Goal: Transaction & Acquisition: Download file/media

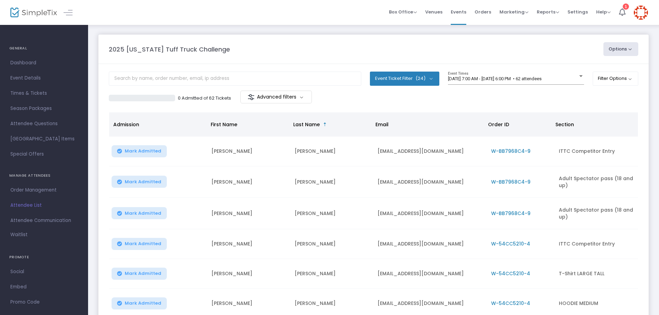
click at [431, 78] on button "Event Ticket Filter (24)" at bounding box center [404, 79] width 69 height 14
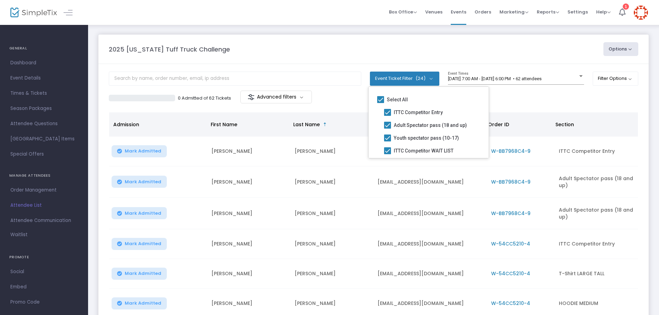
click at [380, 101] on span at bounding box center [380, 99] width 7 height 7
click at [380, 103] on input "Select All" at bounding box center [380, 103] width 0 height 0
checkbox input "false"
click at [388, 111] on span at bounding box center [387, 112] width 7 height 7
click at [388, 116] on input "ITTC Competitor Entry" at bounding box center [387, 116] width 0 height 0
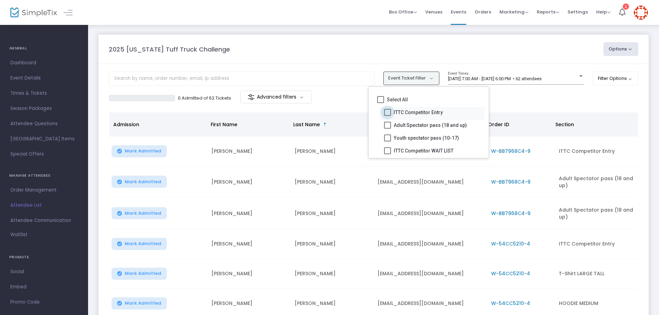
checkbox input "true"
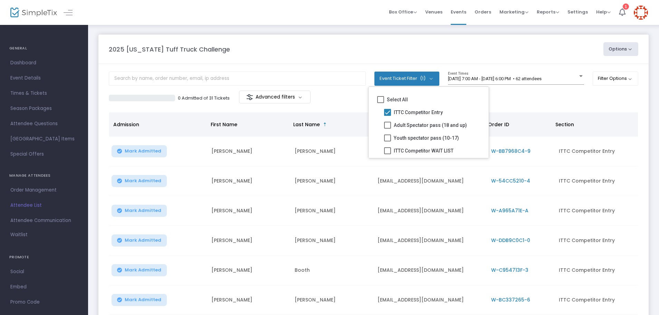
click at [631, 51] on button "Options" at bounding box center [621, 49] width 35 height 14
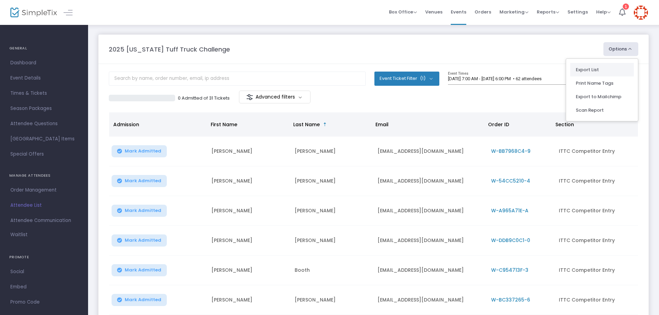
click at [596, 71] on li "Export List" at bounding box center [602, 69] width 64 height 13
radio input "false"
radio input "true"
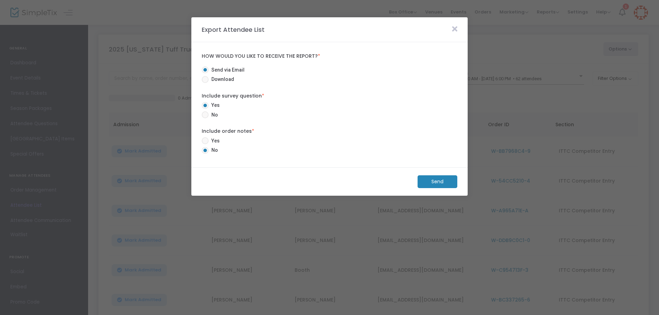
click at [206, 79] on span at bounding box center [205, 79] width 7 height 7
click at [205, 83] on input "Download" at bounding box center [205, 83] width 0 height 0
radio input "true"
click at [433, 183] on m-button "Download" at bounding box center [431, 181] width 51 height 13
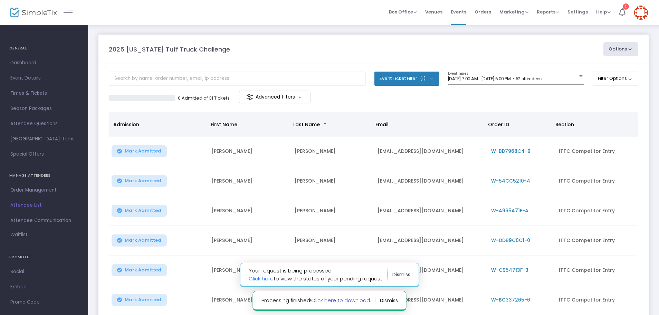
click at [350, 300] on link "Click here to download." at bounding box center [341, 299] width 60 height 7
